Goal: Information Seeking & Learning: Learn about a topic

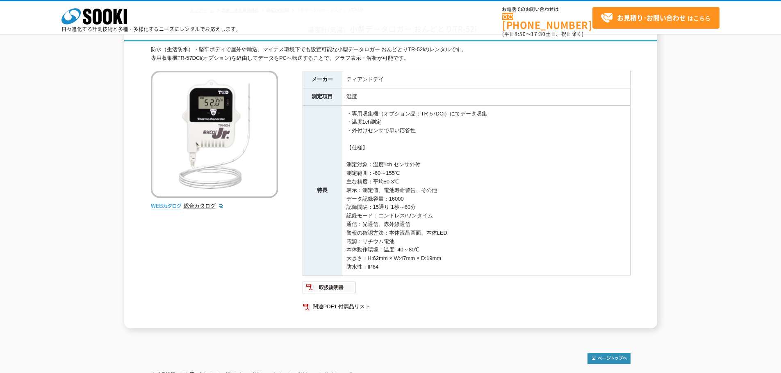
scroll to position [41, 0]
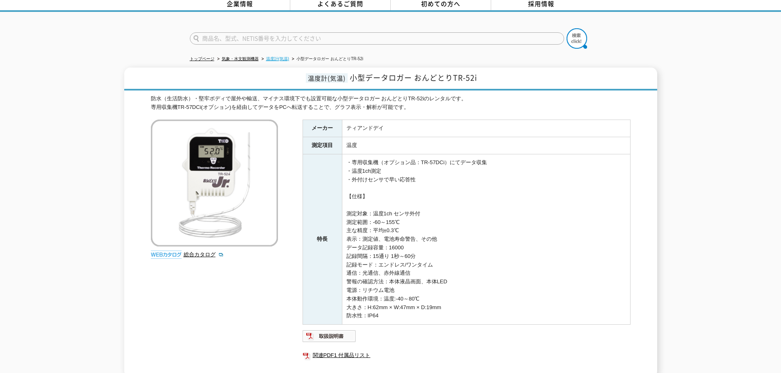
click at [276, 57] on link "温度計(気温)" at bounding box center [277, 59] width 23 height 5
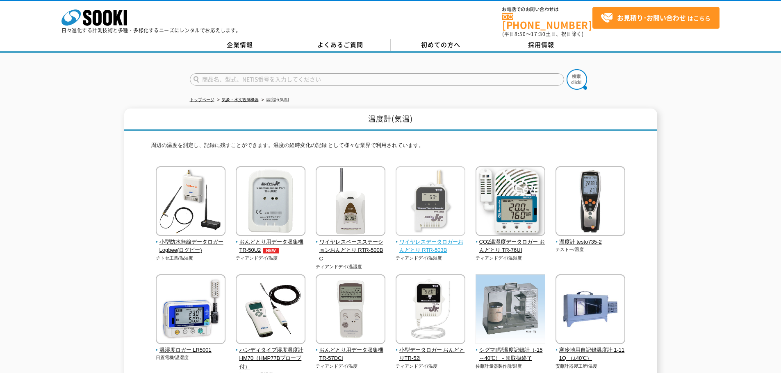
click at [428, 238] on span "ワイヤレスデータロガーおんどとり RTR-503B" at bounding box center [430, 246] width 70 height 17
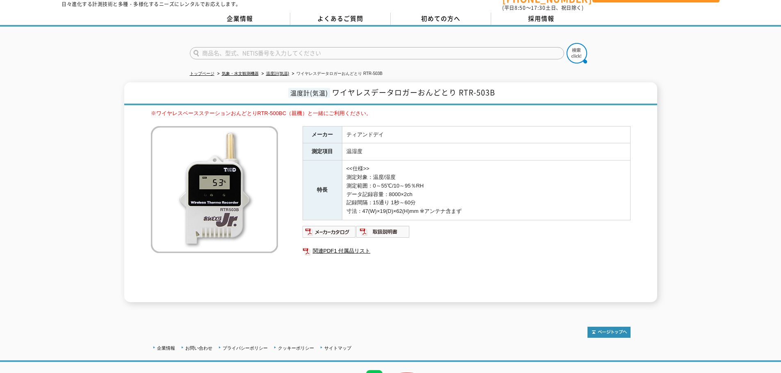
scroll to position [26, 0]
click at [325, 229] on img at bounding box center [329, 232] width 54 height 13
